Goal: Transaction & Acquisition: Purchase product/service

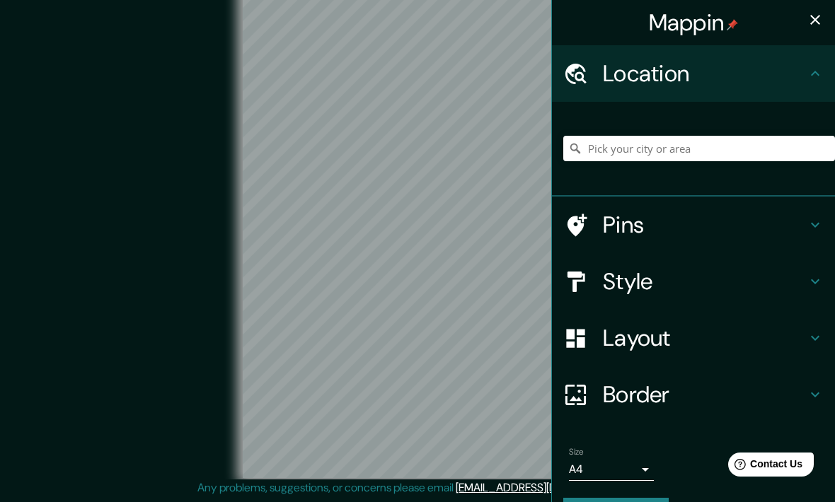
click at [695, 81] on h4 "Location" at bounding box center [705, 73] width 204 height 28
click at [658, 146] on input "Pick your city or area" at bounding box center [699, 148] width 272 height 25
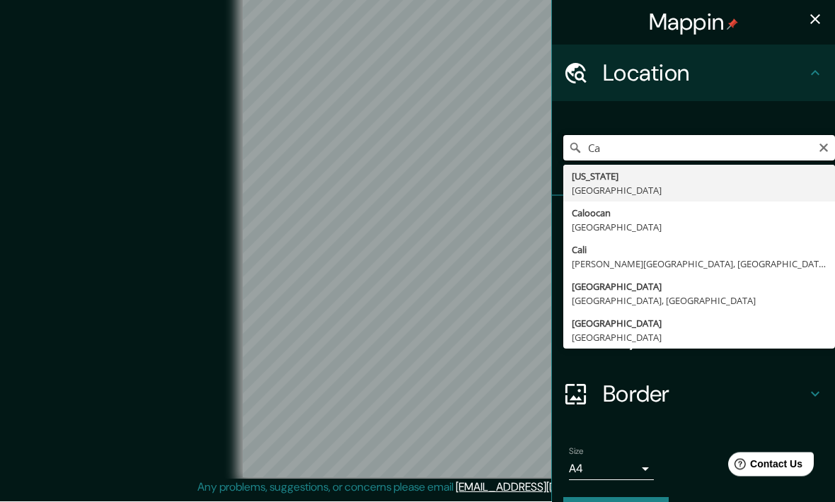
type input "C"
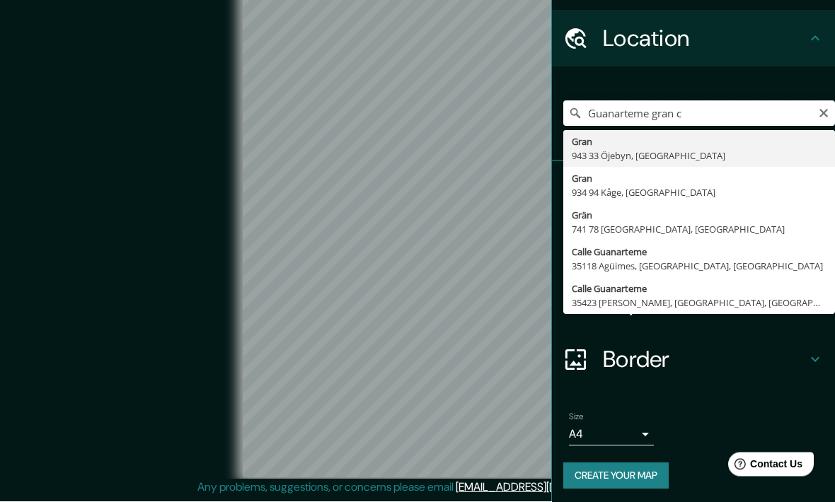
scroll to position [35, 0]
type input "Guanarteme gran c"
click at [818, 110] on icon "Clear" at bounding box center [823, 113] width 11 height 11
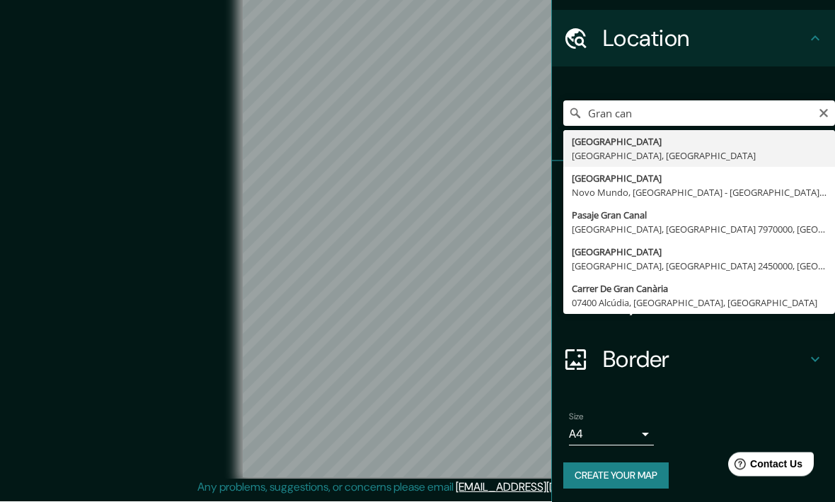
type input "[GEOGRAPHIC_DATA], [GEOGRAPHIC_DATA], [GEOGRAPHIC_DATA]"
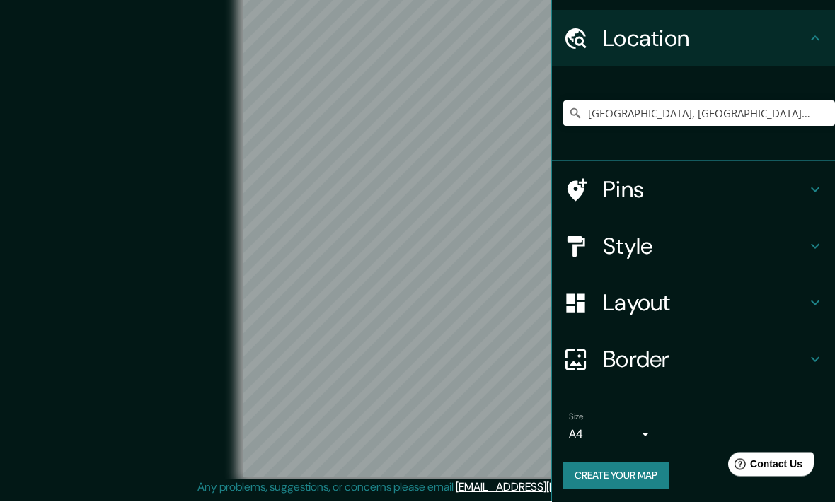
click at [753, 305] on h4 "Layout" at bounding box center [705, 303] width 204 height 28
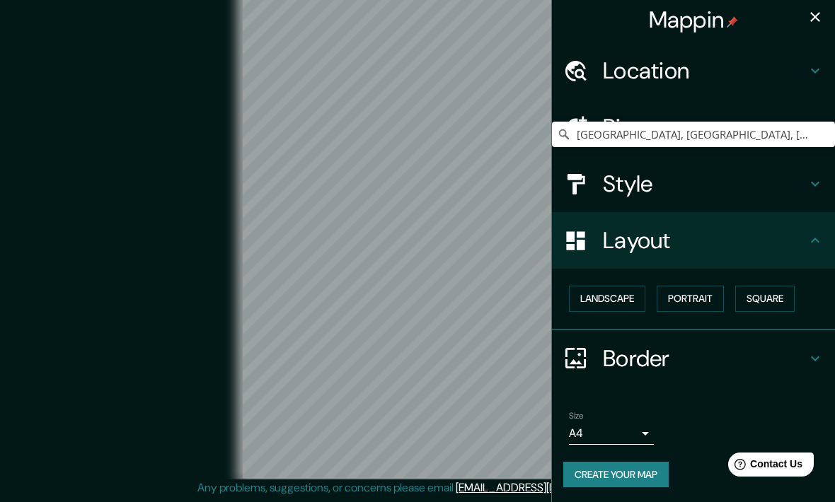
scroll to position [2, 0]
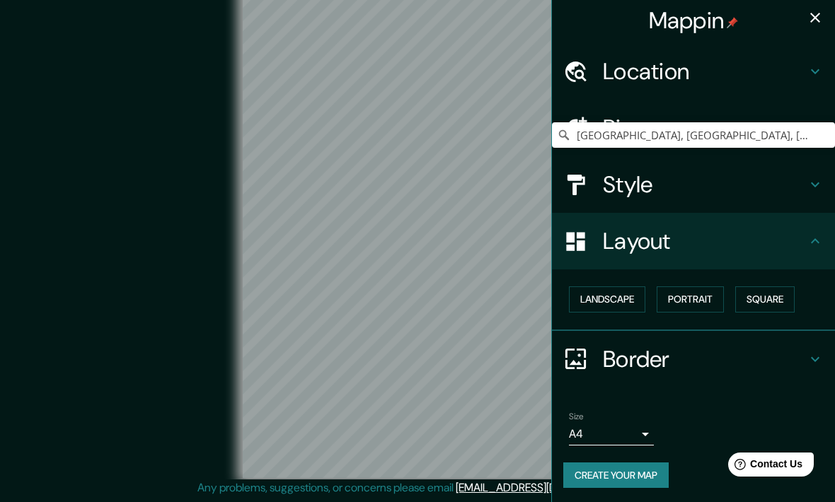
click at [776, 243] on h4 "Layout" at bounding box center [705, 241] width 204 height 28
click at [788, 178] on h4 "Style" at bounding box center [705, 185] width 204 height 28
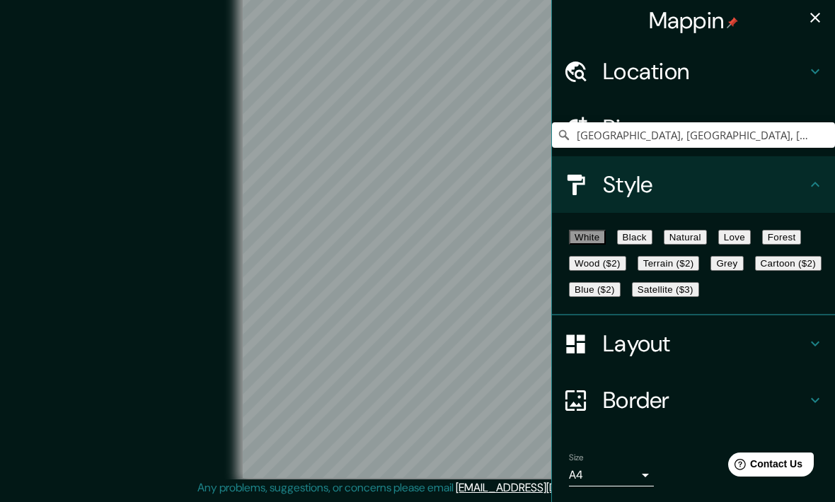
click at [652, 245] on button "Black" at bounding box center [634, 237] width 35 height 15
click at [626, 271] on button "Wood ($2)" at bounding box center [597, 263] width 57 height 15
click at [652, 238] on button "Black" at bounding box center [634, 237] width 35 height 15
click at [598, 242] on button "White" at bounding box center [587, 237] width 37 height 15
click at [682, 70] on h4 "Location" at bounding box center [705, 71] width 204 height 28
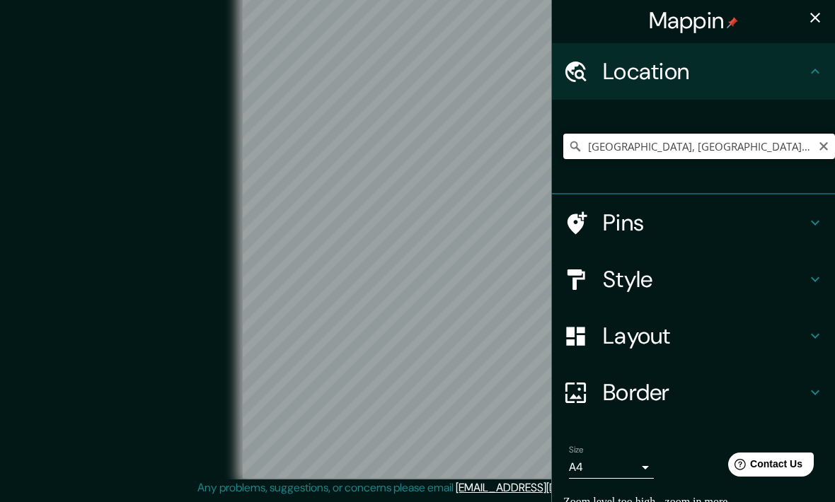
click at [765, 152] on input "[GEOGRAPHIC_DATA], [GEOGRAPHIC_DATA], [GEOGRAPHIC_DATA]" at bounding box center [699, 146] width 272 height 25
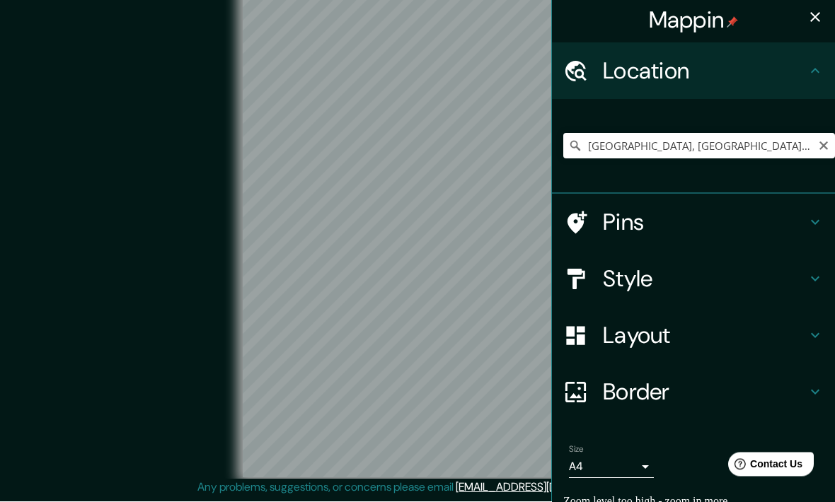
click at [766, 221] on h4 "Pins" at bounding box center [705, 223] width 204 height 28
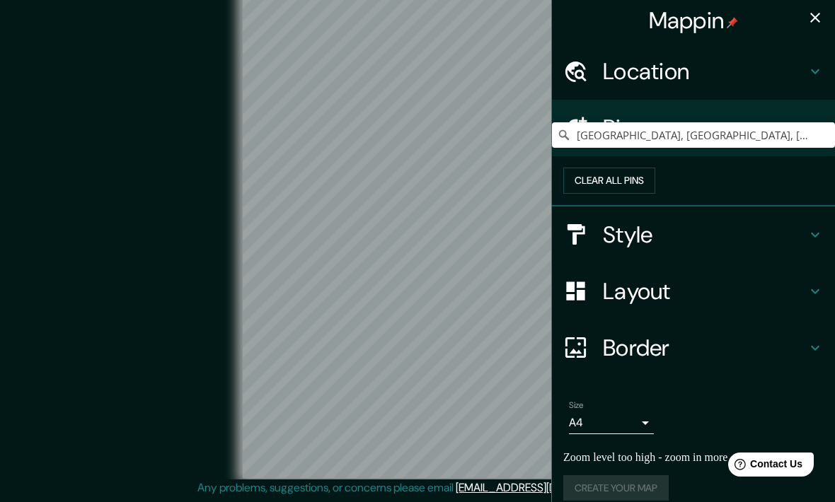
click at [712, 249] on h4 "Style" at bounding box center [705, 235] width 204 height 28
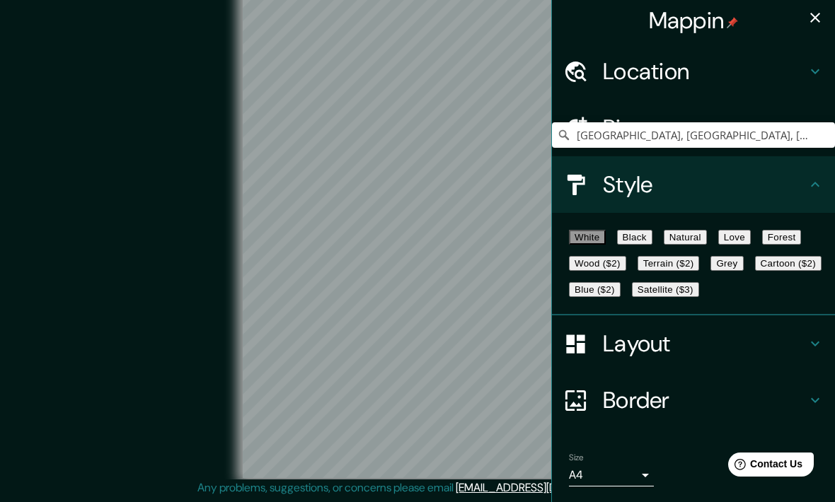
click at [812, 183] on icon at bounding box center [815, 184] width 17 height 17
click at [808, 190] on icon at bounding box center [815, 184] width 17 height 17
click at [643, 415] on h4 "Border" at bounding box center [705, 400] width 204 height 28
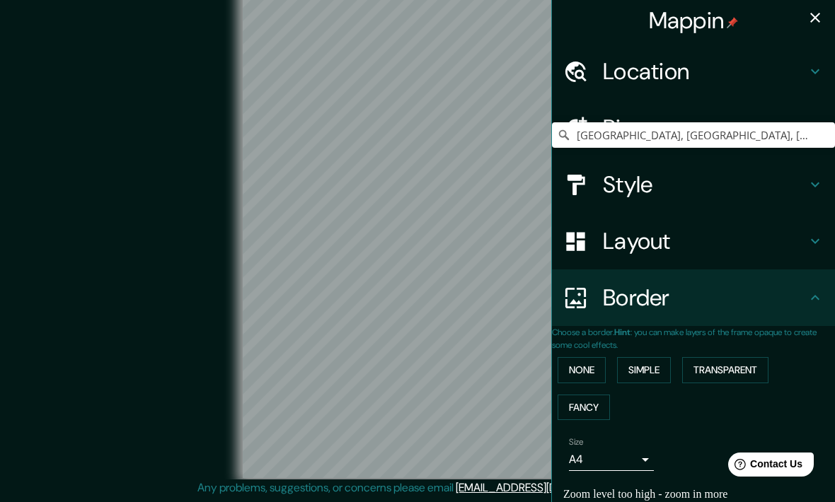
click at [669, 370] on button "Simple" at bounding box center [644, 370] width 54 height 26
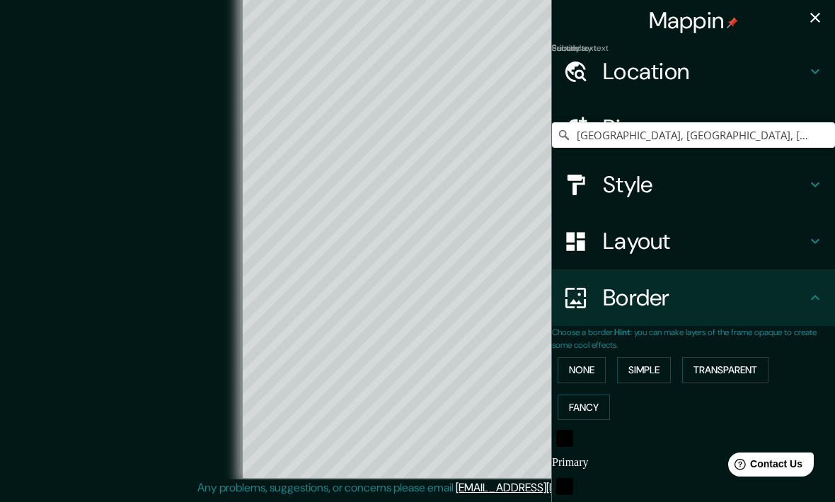
click at [671, 374] on button "Simple" at bounding box center [644, 370] width 54 height 26
type input "198"
type input "40"
click at [602, 370] on button "None" at bounding box center [582, 370] width 48 height 26
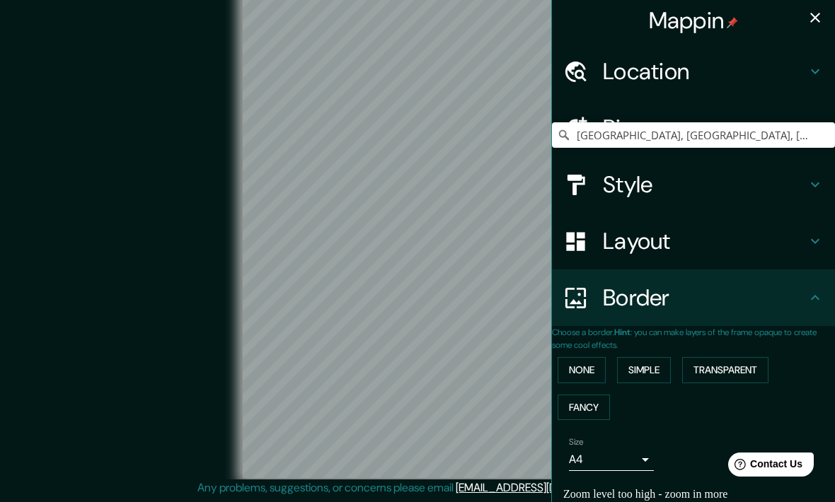
click at [745, 234] on h4 "Layout" at bounding box center [705, 241] width 204 height 28
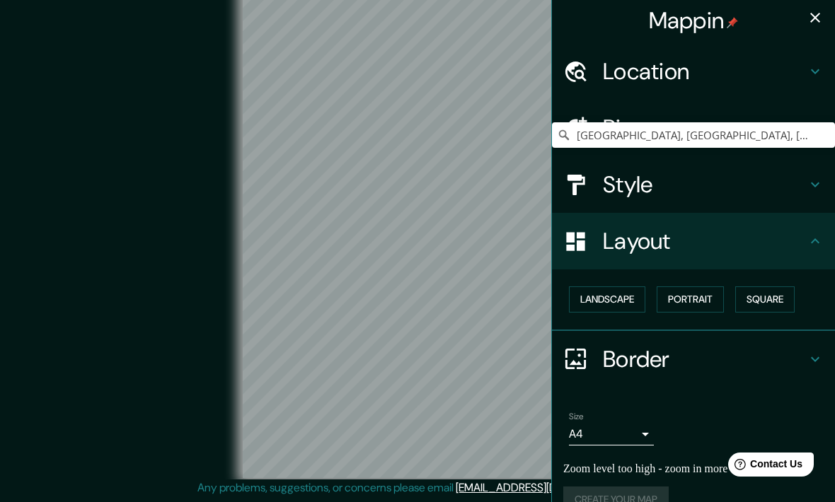
click at [698, 295] on button "Portrait" at bounding box center [690, 300] width 67 height 26
click at [621, 307] on button "Landscape" at bounding box center [607, 300] width 76 height 26
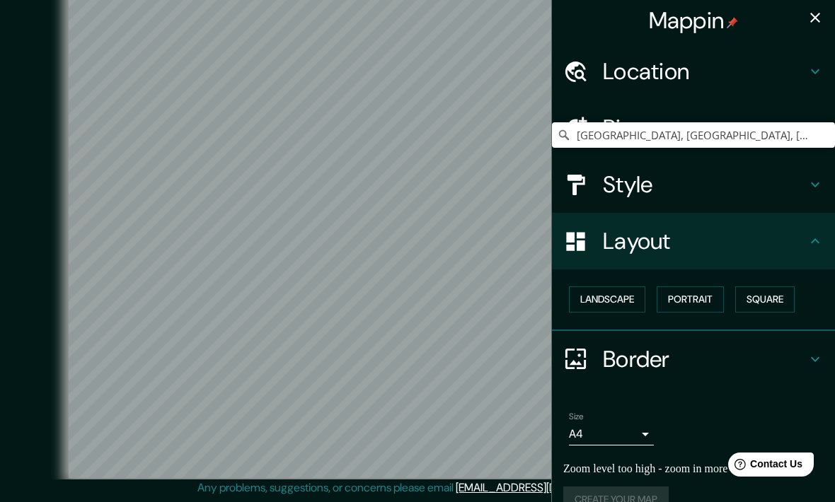
click at [786, 297] on button "Square" at bounding box center [764, 300] width 59 height 26
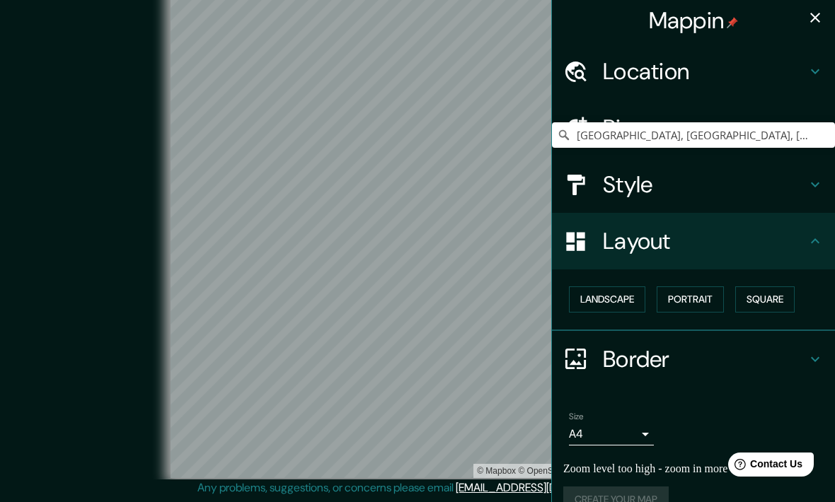
click at [620, 295] on button "Landscape" at bounding box center [607, 300] width 76 height 26
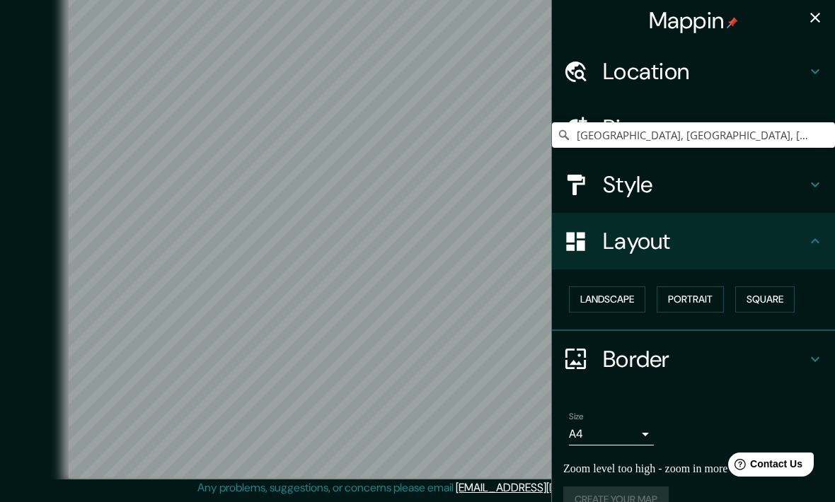
click at [749, 188] on h4 "Style" at bounding box center [705, 185] width 204 height 28
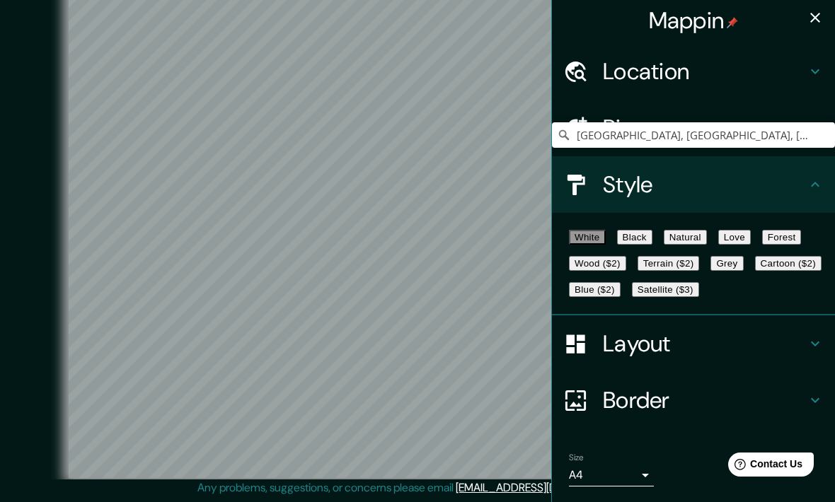
click at [652, 245] on button "Black" at bounding box center [634, 237] width 35 height 15
click at [626, 271] on button "Wood ($2)" at bounding box center [597, 263] width 57 height 15
click at [822, 18] on icon "button" at bounding box center [815, 17] width 17 height 17
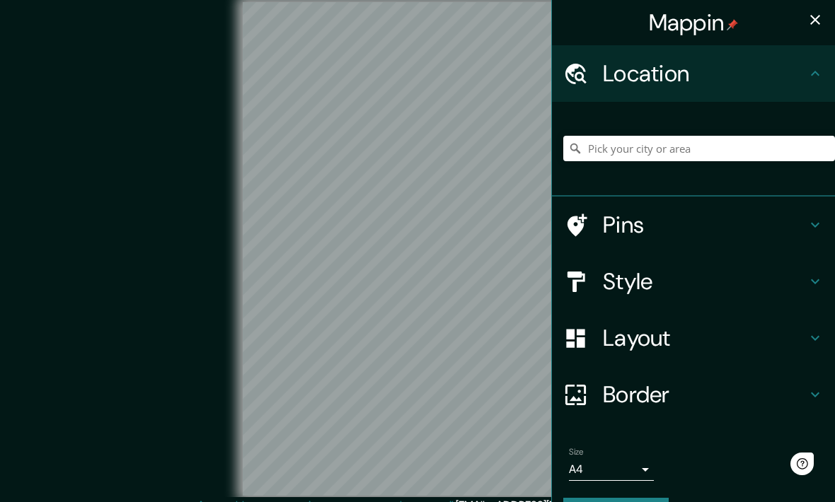
scroll to position [59, 0]
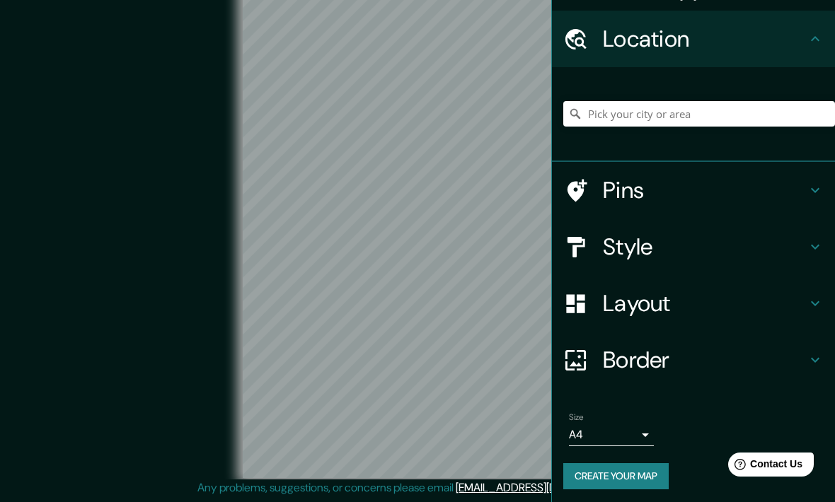
click at [718, 309] on h4 "Layout" at bounding box center [705, 303] width 204 height 28
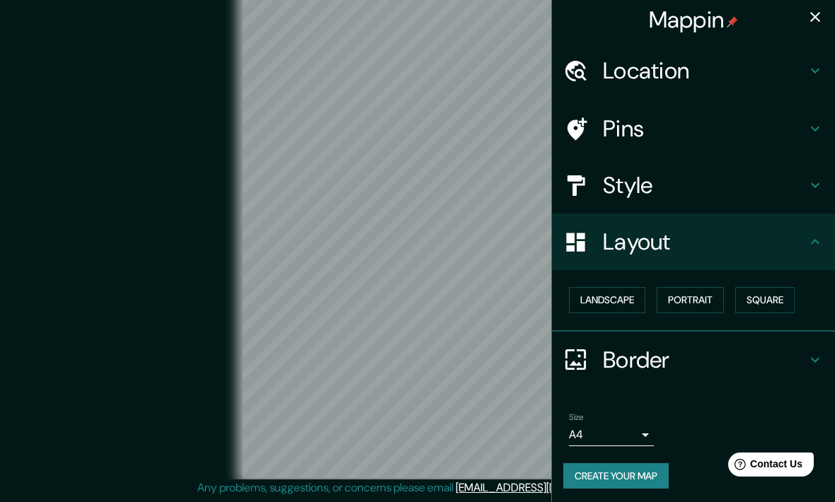
scroll to position [2, 0]
click at [630, 292] on button "Landscape" at bounding box center [607, 301] width 76 height 26
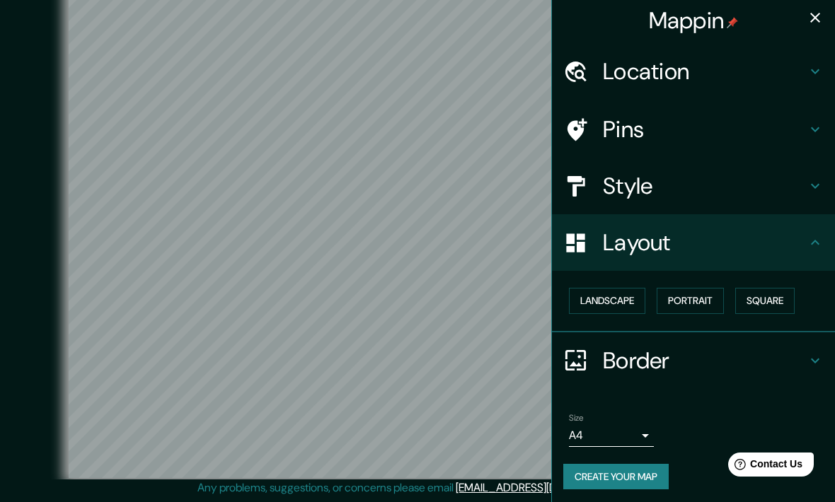
click at [697, 185] on h4 "Style" at bounding box center [705, 186] width 204 height 28
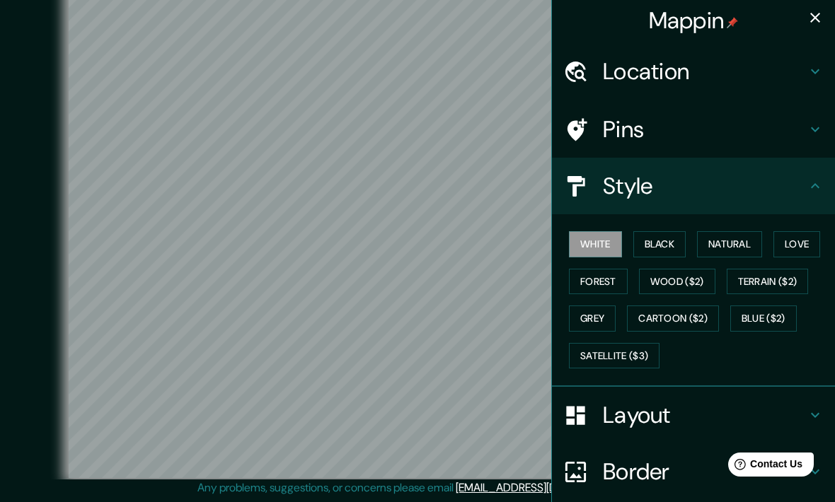
click at [695, 282] on button "Wood ($2)" at bounding box center [677, 282] width 76 height 26
click at [815, 21] on icon "button" at bounding box center [815, 17] width 17 height 17
